Goal: Communication & Community: Answer question/provide support

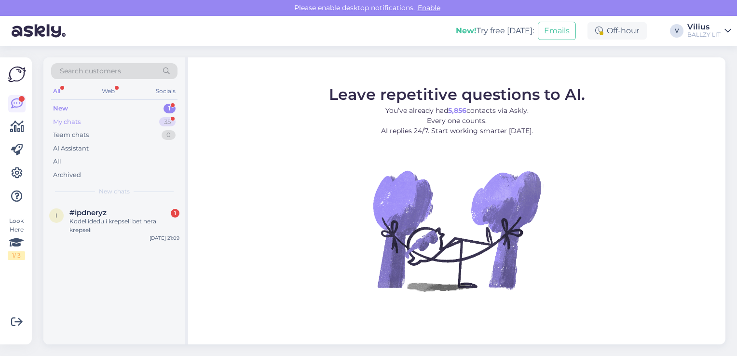
click at [97, 123] on div "My chats 35" at bounding box center [114, 122] width 126 height 14
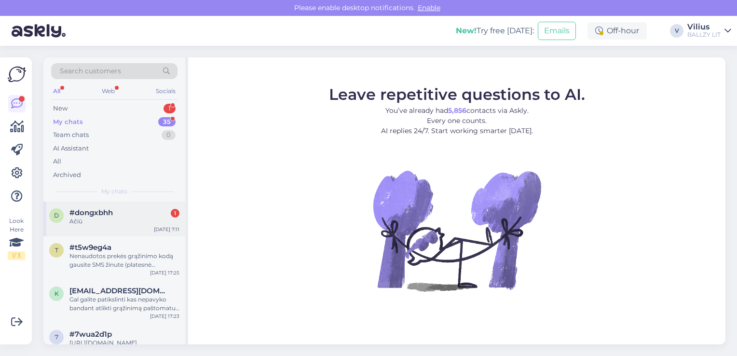
click at [114, 215] on div "#dongxbhh 1" at bounding box center [124, 212] width 110 height 9
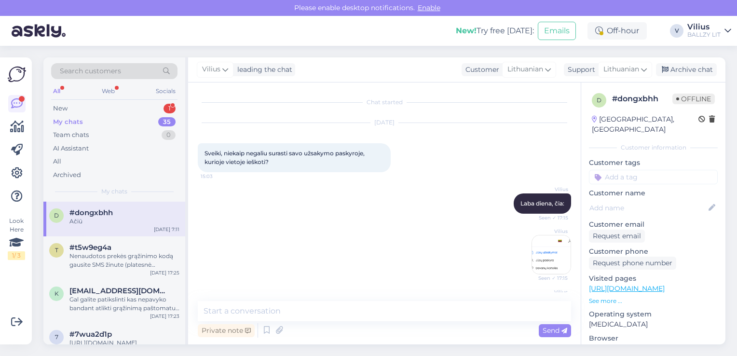
scroll to position [115, 0]
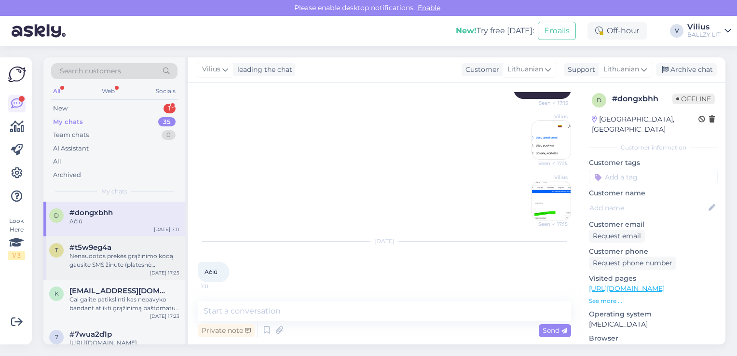
click at [128, 257] on div "Nenaudotos prekės grąžinimo kodą gausite SMS žinute (platesnė informacija - [UR…" at bounding box center [124, 260] width 110 height 17
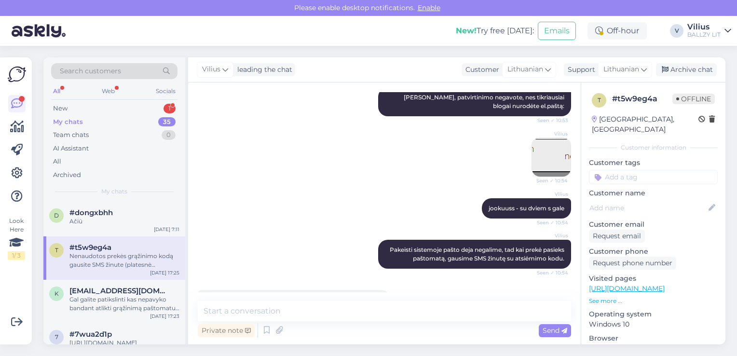
scroll to position [228, 0]
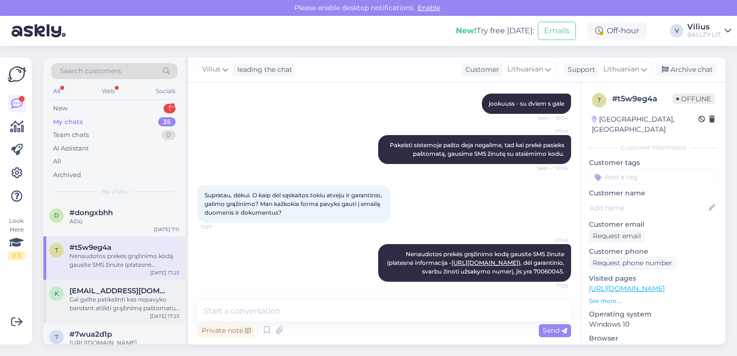
click at [124, 299] on div "Gal galite patikslinti kas nepavyko bandant atlikti grąžinimą paštomatu? Ar įve…" at bounding box center [124, 303] width 110 height 17
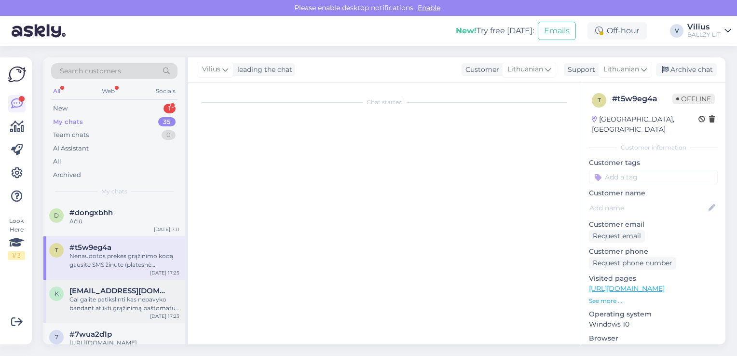
scroll to position [316, 0]
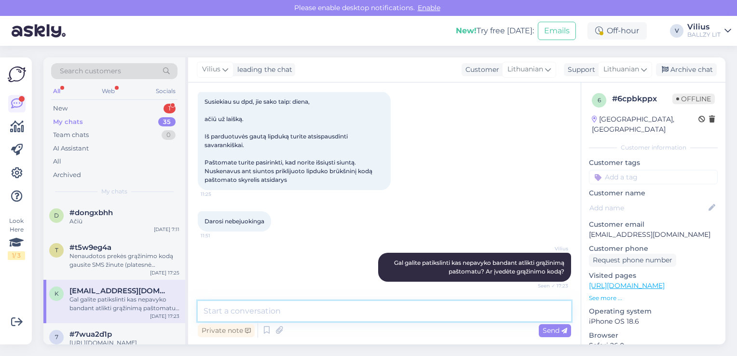
click at [342, 319] on textarea at bounding box center [385, 311] width 374 height 20
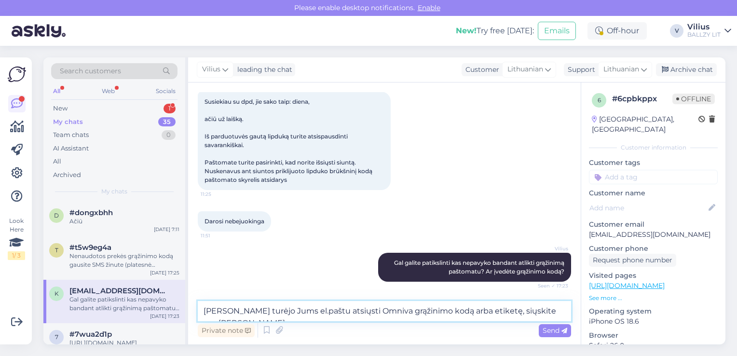
type textarea "[PERSON_NAME] turėjo Jums el.paštu atsiųsti Omniva grąžinimo kodą arba etiketę,…"
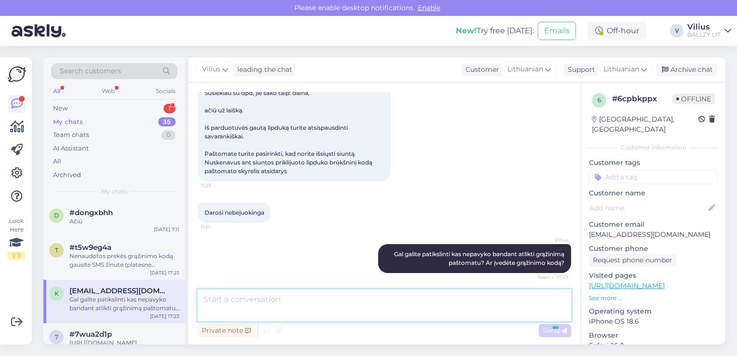
scroll to position [386, 0]
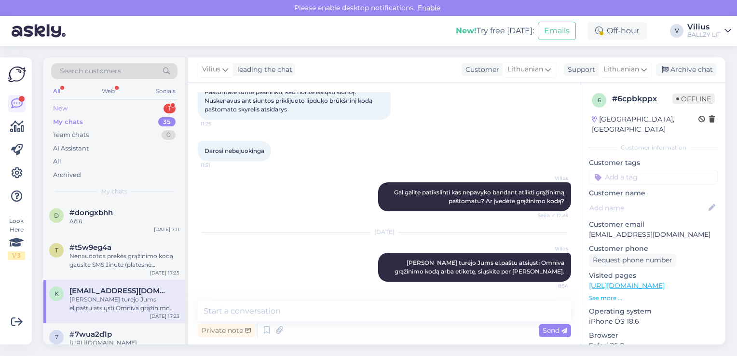
click at [75, 110] on div "New 1" at bounding box center [114, 109] width 126 height 14
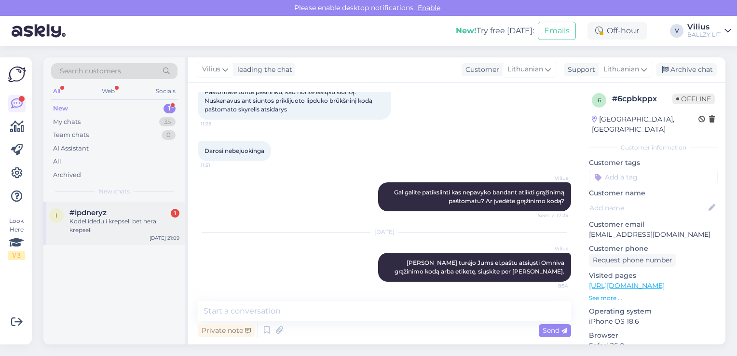
click at [114, 228] on div "Kodel idedu i krepseli bet nera krepseli" at bounding box center [124, 225] width 110 height 17
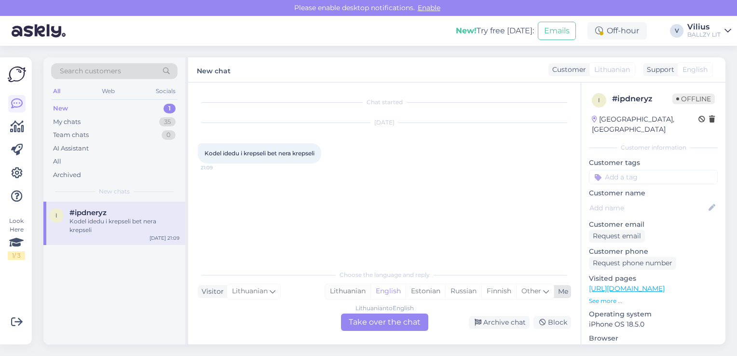
click at [339, 293] on div "Lithuanian" at bounding box center [347, 291] width 45 height 14
click at [369, 316] on div "Lithuanian to Lithuanian Take over the chat" at bounding box center [384, 322] width 87 height 17
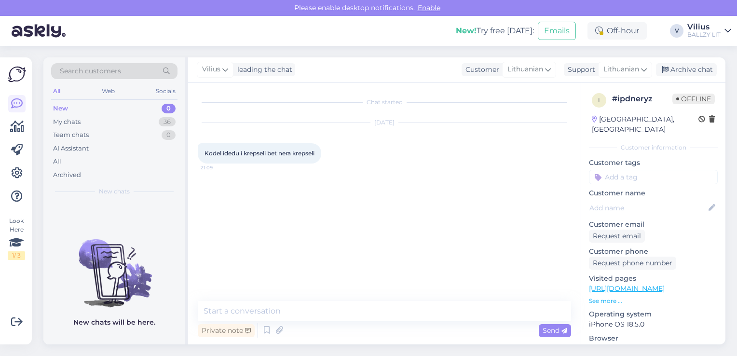
click at [340, 299] on div "Chat started [DATE] Kodel idedu i krepseli bet nera krepseli 21:09 Private note…" at bounding box center [384, 214] width 393 height 262
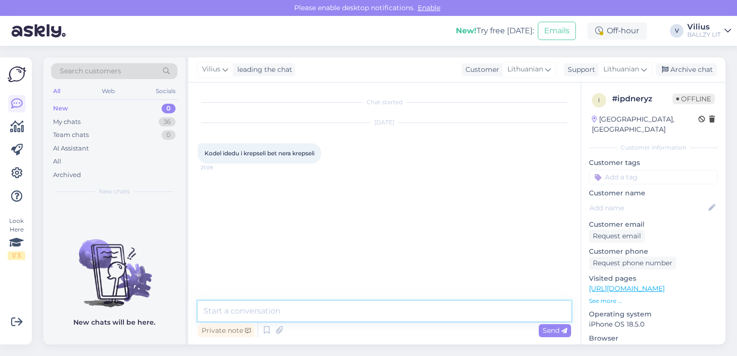
click at [290, 316] on textarea at bounding box center [385, 311] width 374 height 20
type textarea "G"
type textarea "Sveiki, gal galite patikslinti kokią prekę ir kokį dydį bandote įdėti?"
